Goal: Task Accomplishment & Management: Complete application form

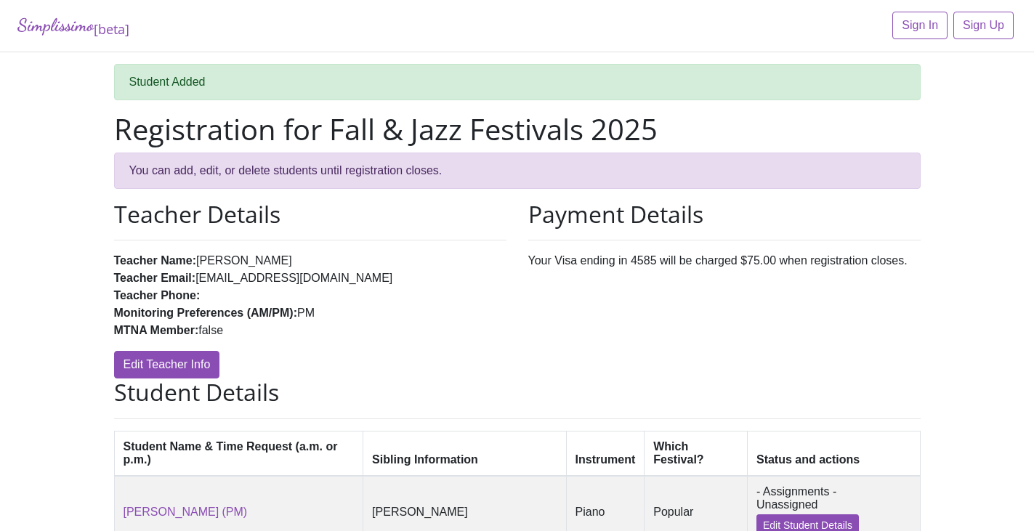
scroll to position [342, 0]
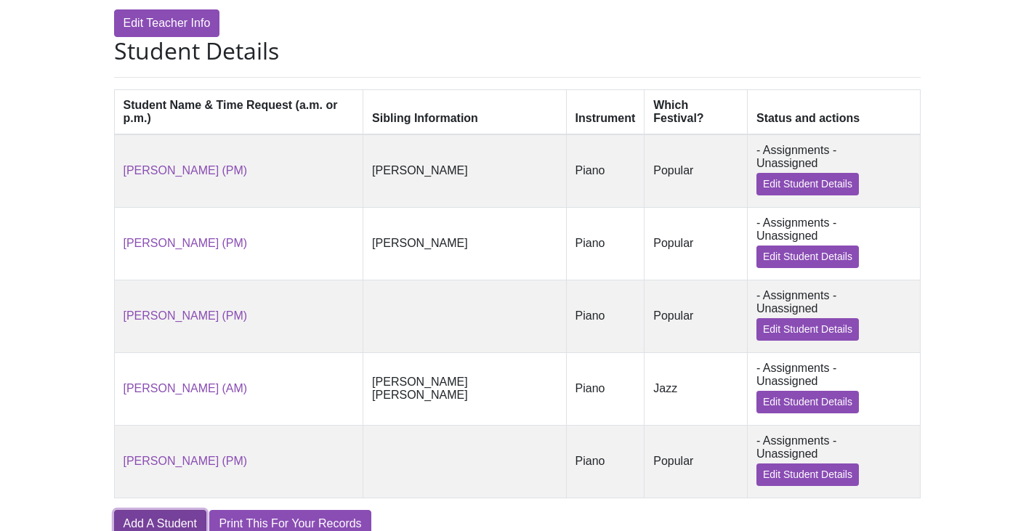
click at [143, 510] on link "Add A Student" at bounding box center [160, 524] width 92 height 28
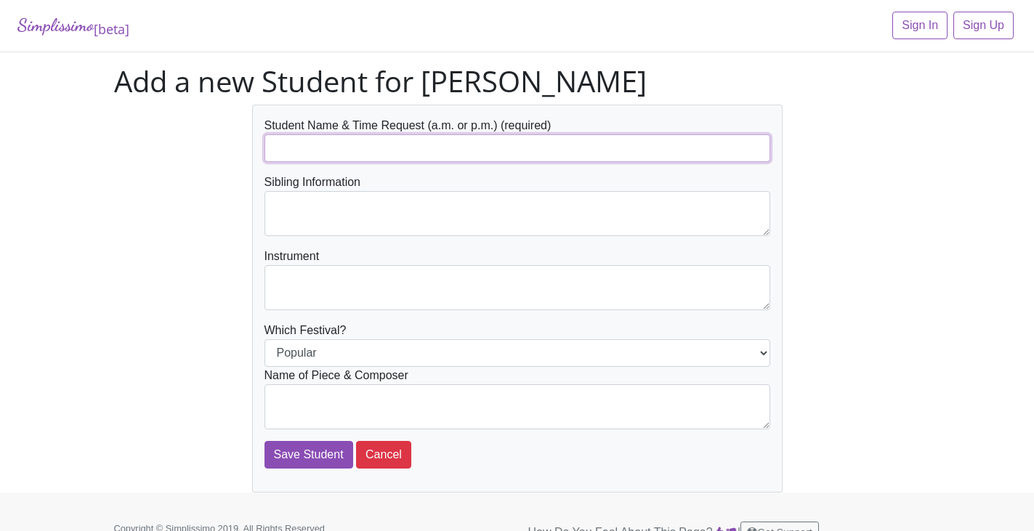
click at [299, 142] on input "text" at bounding box center [517, 148] width 506 height 28
type input "Shivi Jain"
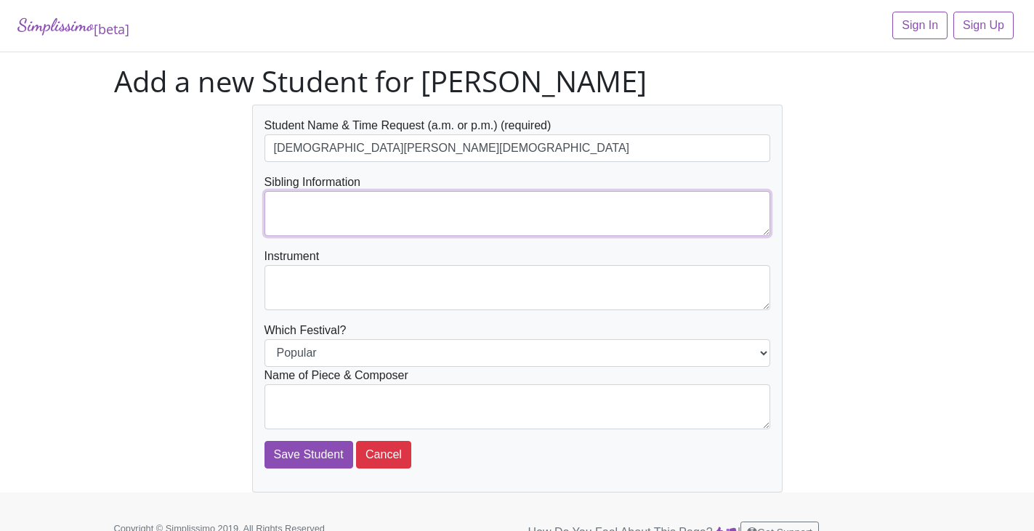
click at [291, 198] on textarea at bounding box center [517, 213] width 506 height 45
type textarea "[PERSON_NAME]"
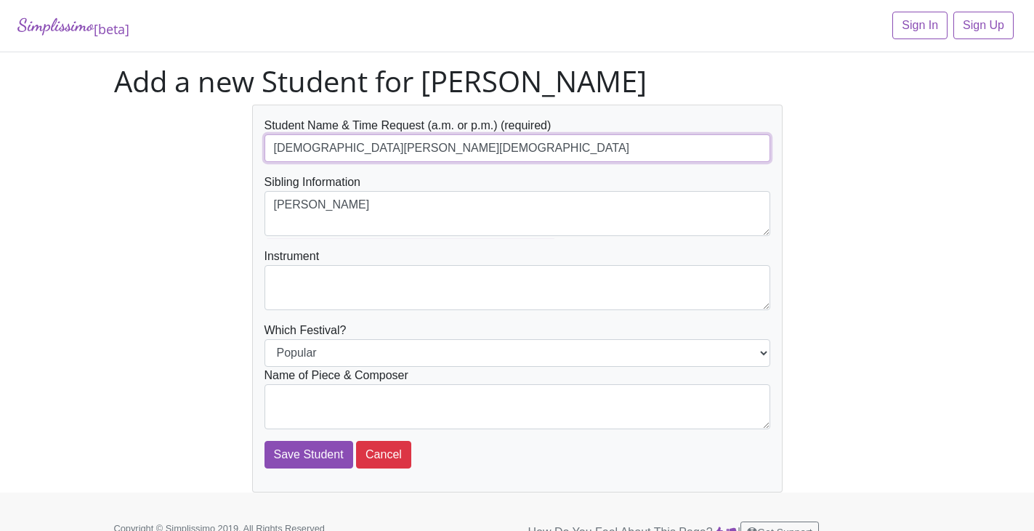
click at [367, 151] on input "Shivi Jain" at bounding box center [517, 148] width 506 height 28
type input "[DEMOGRAPHIC_DATA][PERSON_NAME][DEMOGRAPHIC_DATA] (AM)"
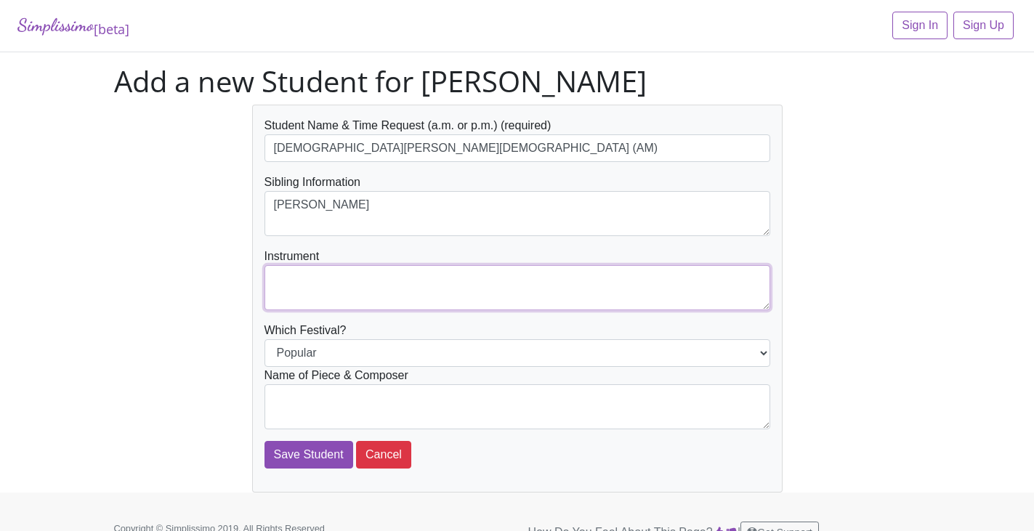
click at [367, 283] on textarea at bounding box center [517, 287] width 506 height 45
type textarea "Piano"
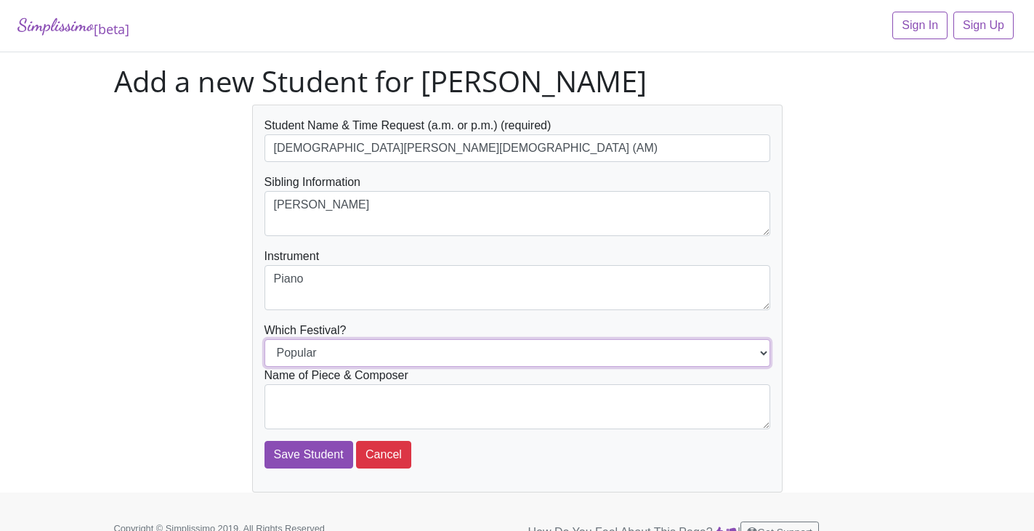
click at [759, 350] on select "Popular Jazz" at bounding box center [517, 353] width 506 height 28
click at [264, 339] on select "Popular Jazz" at bounding box center [517, 353] width 506 height 28
click at [844, 318] on div "Student Name & Time Request (a.m. or p.m.) (required) Shivi Jain (AM) Sibling I…" at bounding box center [517, 299] width 828 height 388
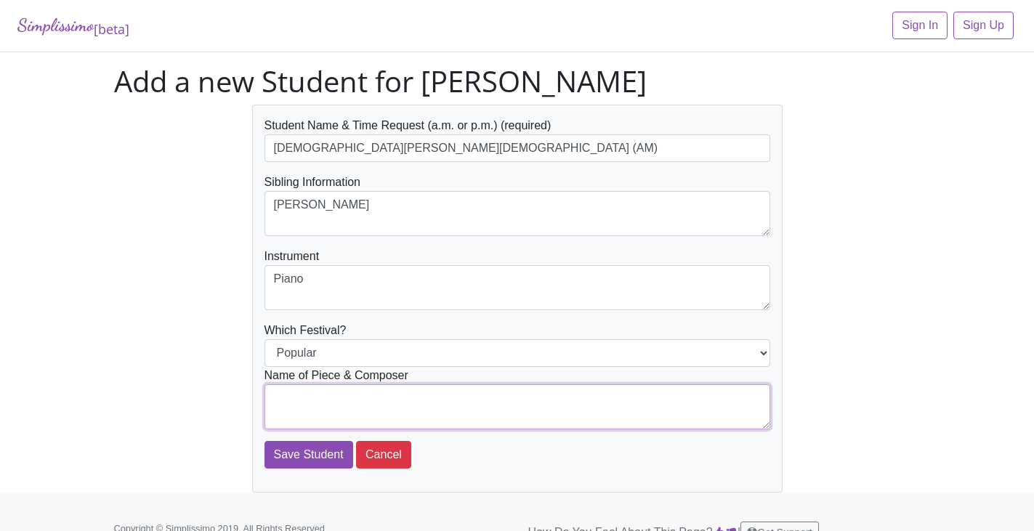
click at [390, 394] on textarea at bounding box center [517, 406] width 506 height 45
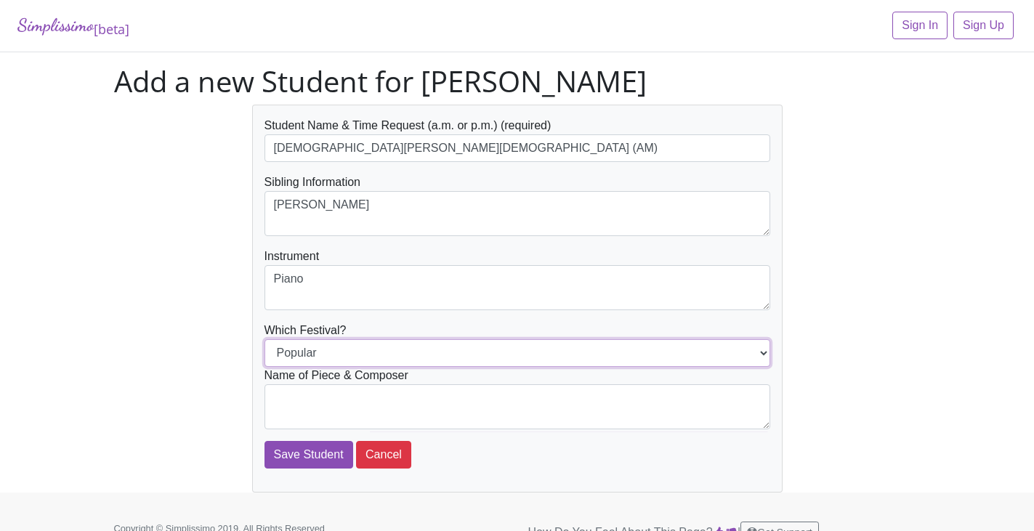
click at [768, 353] on select "Popular Jazz" at bounding box center [517, 353] width 506 height 28
select select "Jazz"
click at [264, 339] on select "Popular Jazz" at bounding box center [517, 353] width 506 height 28
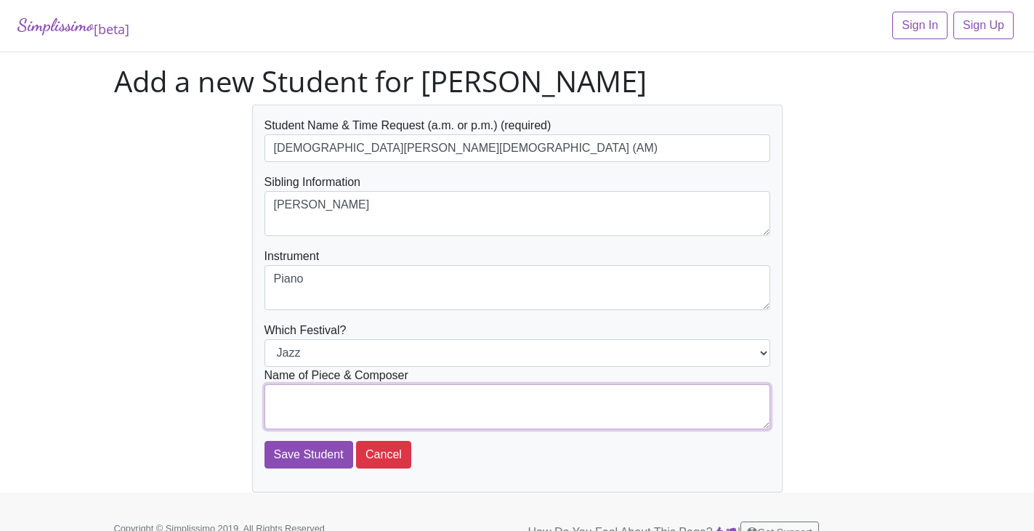
click at [582, 403] on textarea at bounding box center [517, 406] width 506 height 45
type textarea "Surfboard Boogie-Martha Mier"
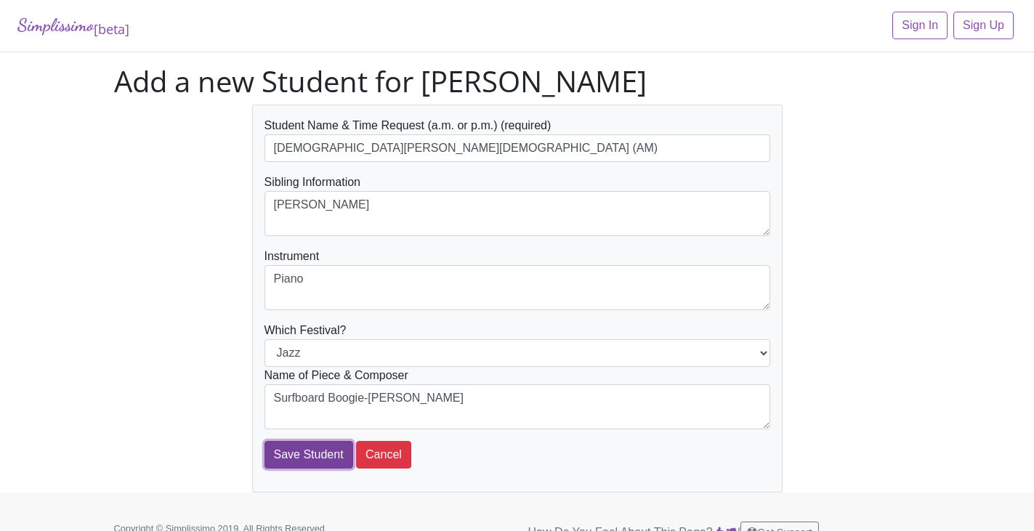
click at [306, 448] on input "Save Student" at bounding box center [308, 455] width 89 height 28
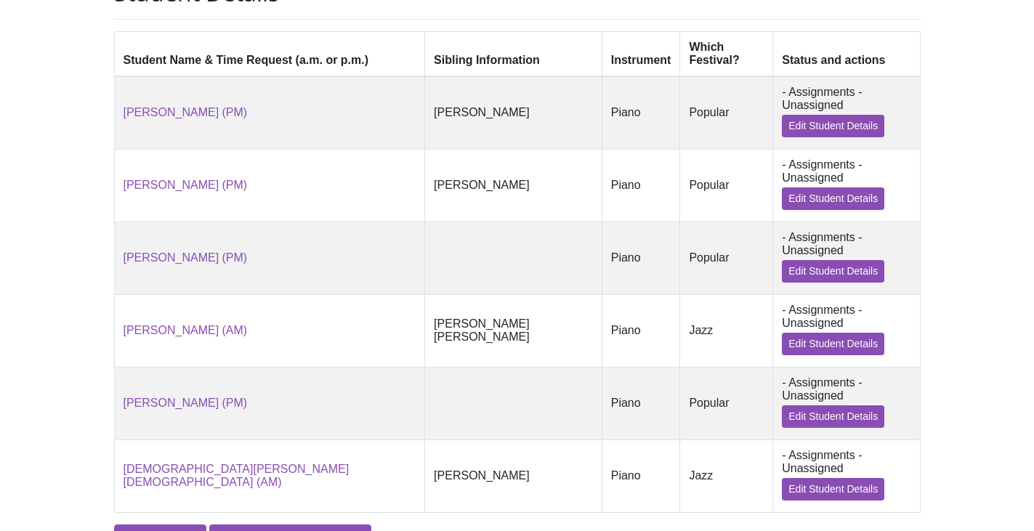
scroll to position [401, 0]
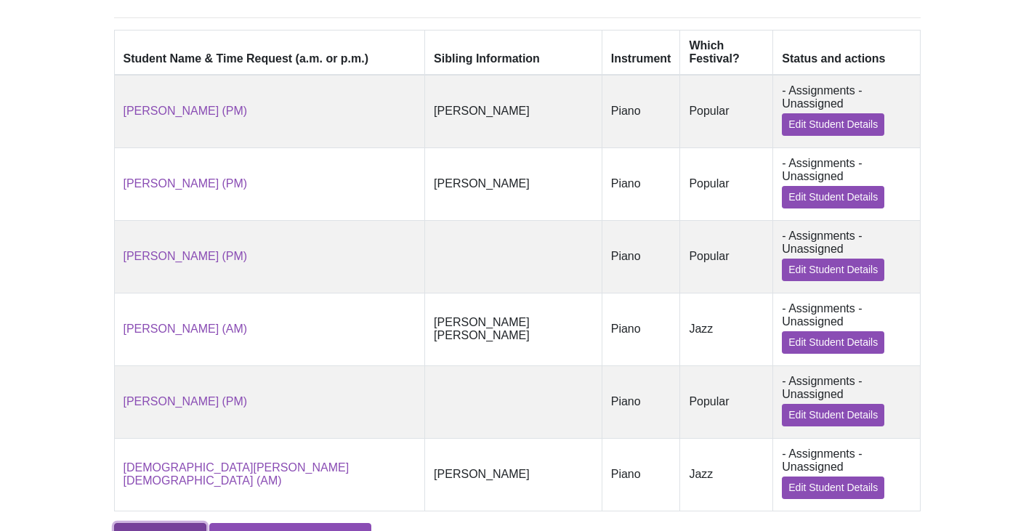
click at [190, 523] on link "Add A Student" at bounding box center [160, 537] width 92 height 28
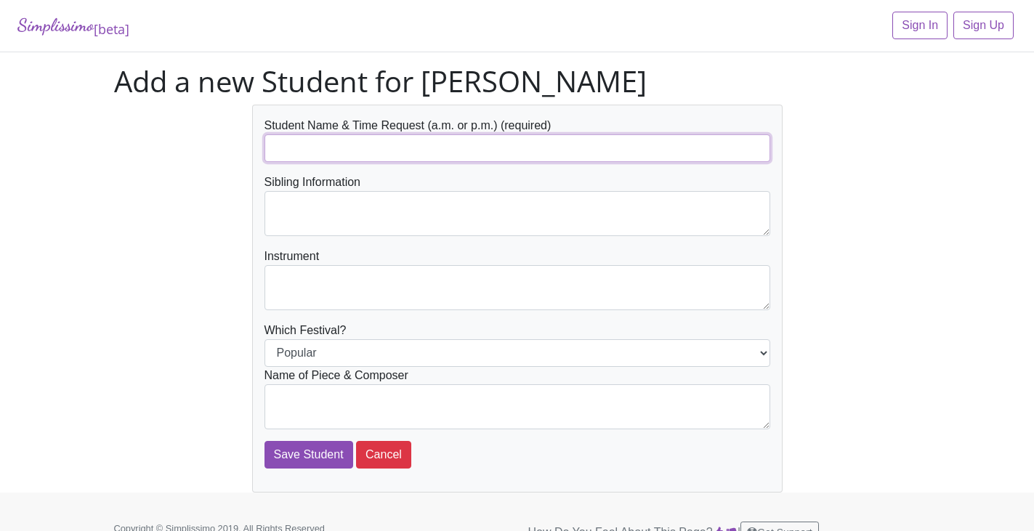
click at [489, 142] on input "text" at bounding box center [517, 148] width 506 height 28
type input "[DEMOGRAPHIC_DATA][PERSON_NAME][DEMOGRAPHIC_DATA] (AM)"
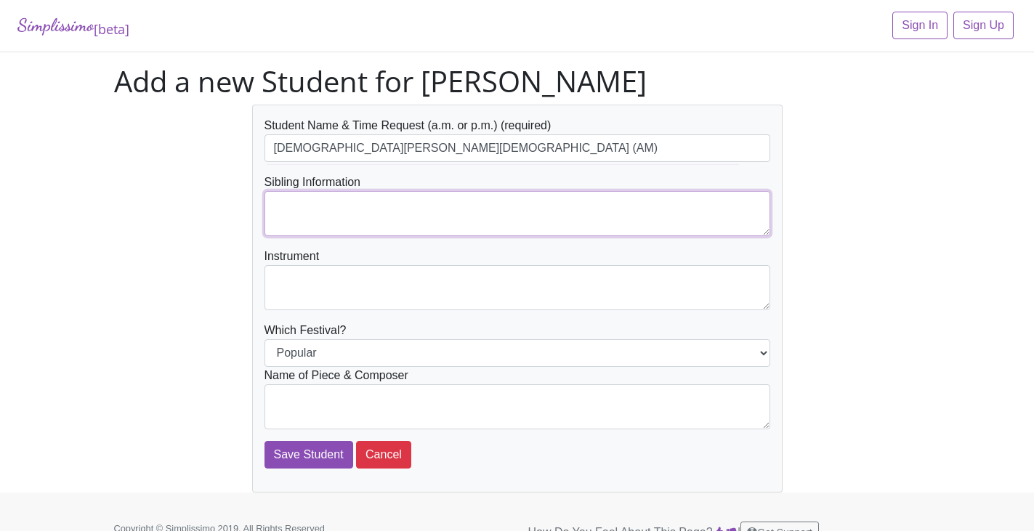
click at [400, 203] on textarea at bounding box center [517, 213] width 506 height 45
type textarea "[PERSON_NAME]"
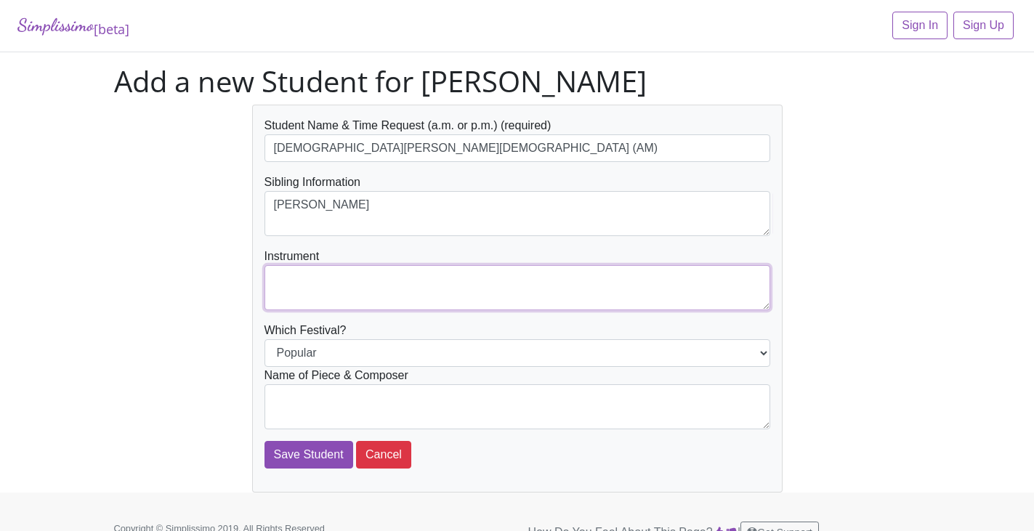
click at [374, 294] on textarea at bounding box center [517, 287] width 506 height 45
type textarea "Piano"
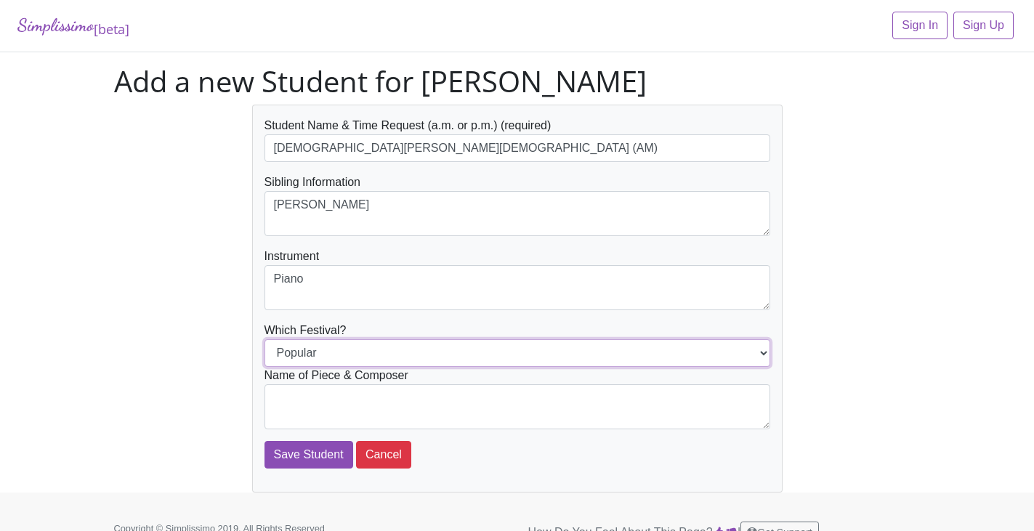
click at [766, 349] on select "Popular Jazz" at bounding box center [517, 353] width 506 height 28
click at [264, 339] on select "Popular Jazz" at bounding box center [517, 353] width 506 height 28
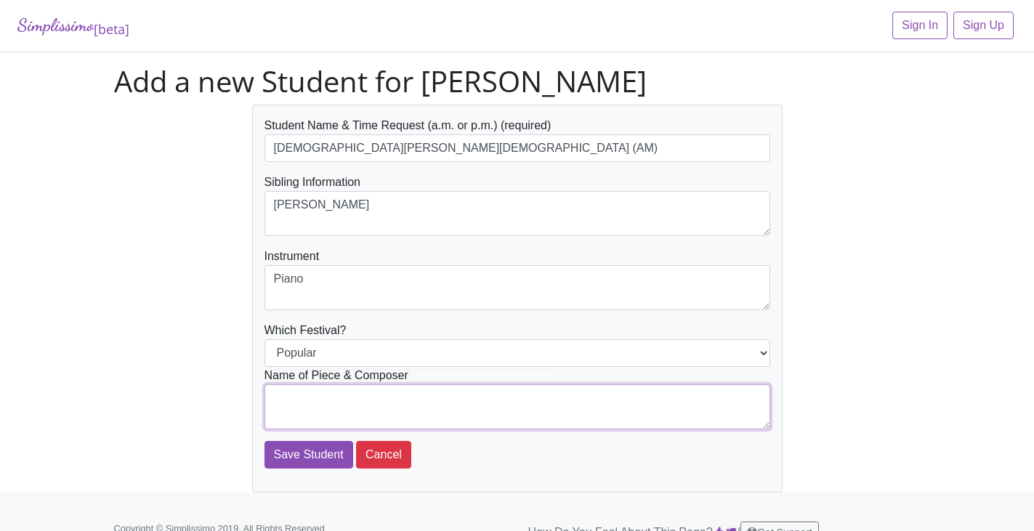
click at [700, 400] on textarea at bounding box center [517, 406] width 506 height 45
type textarea "t"
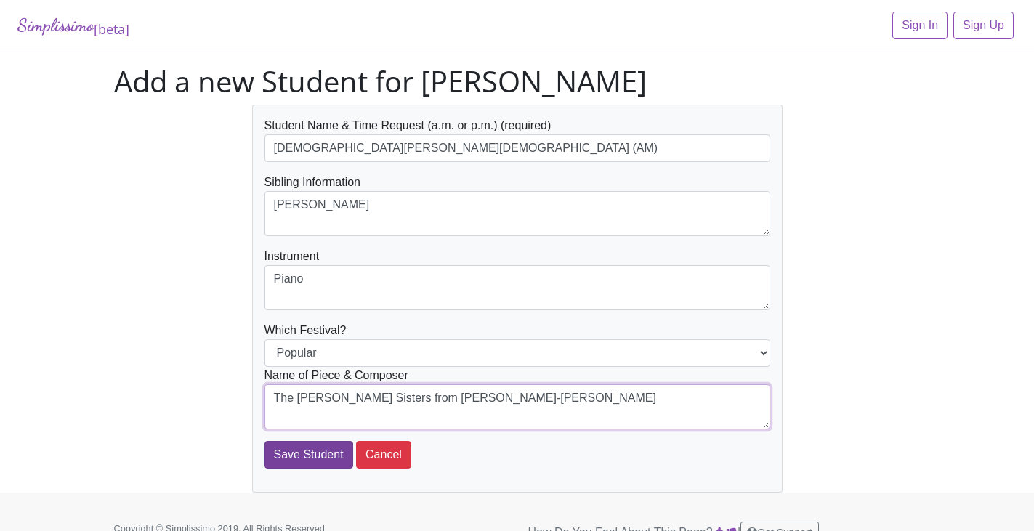
type textarea "The Schuyler Sisters from Hamilton - Lin-Manuel Miranda"
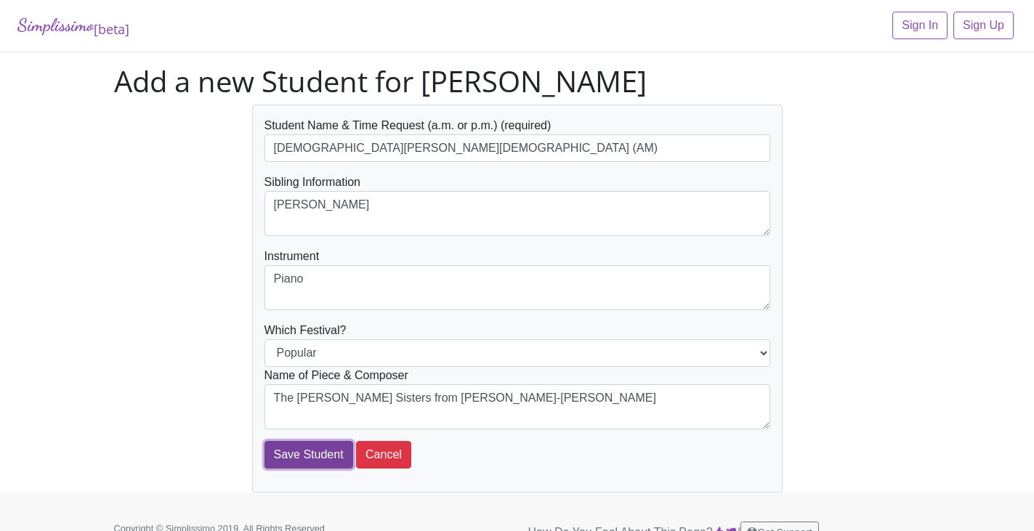
click at [288, 454] on input "Save Student" at bounding box center [308, 455] width 89 height 28
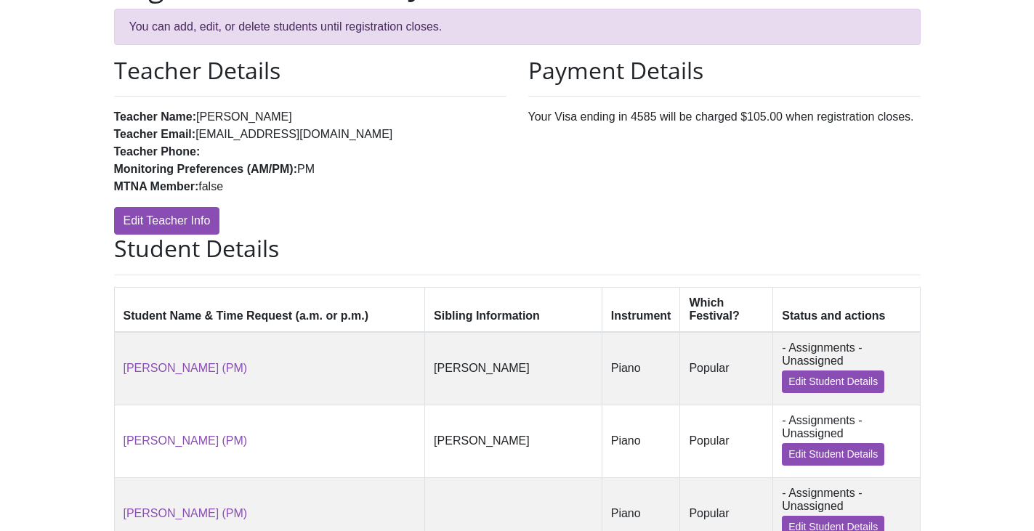
scroll to position [142, 0]
